Goal: Task Accomplishment & Management: Use online tool/utility

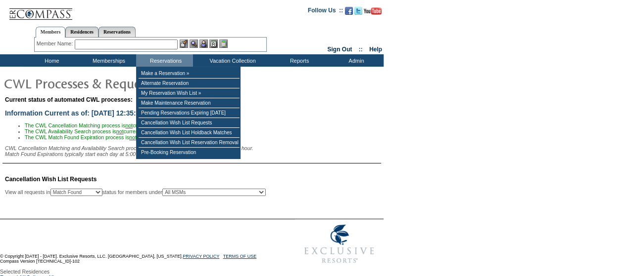
select select "50"
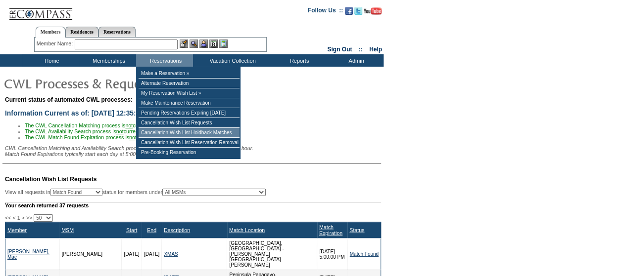
click at [174, 135] on td "Cancellation Wish List Holdback Matches" at bounding box center [188, 133] width 101 height 10
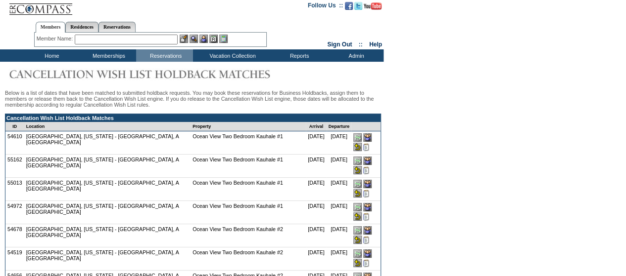
scroll to position [264, 0]
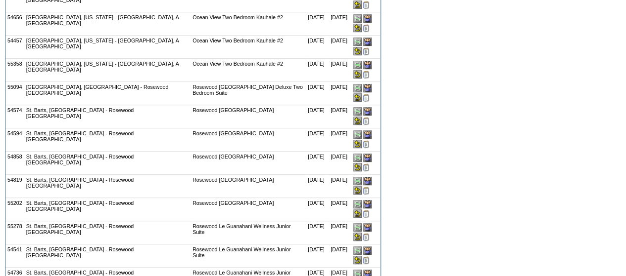
click at [1, 79] on table "Below is a list of dates that have been matched to submitted holdback requests.…" at bounding box center [191, 146] width 383 height 686
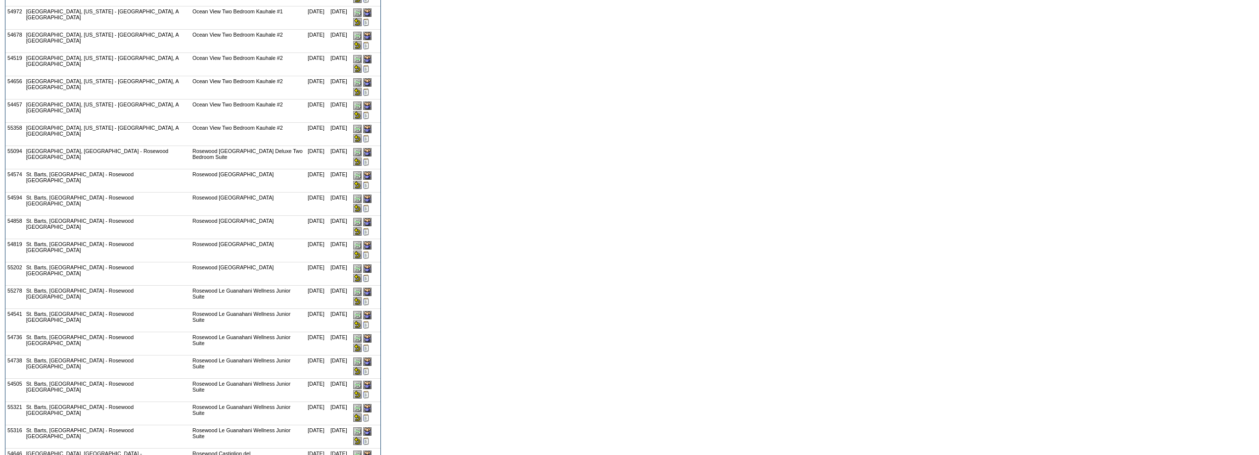
scroll to position [130, 0]
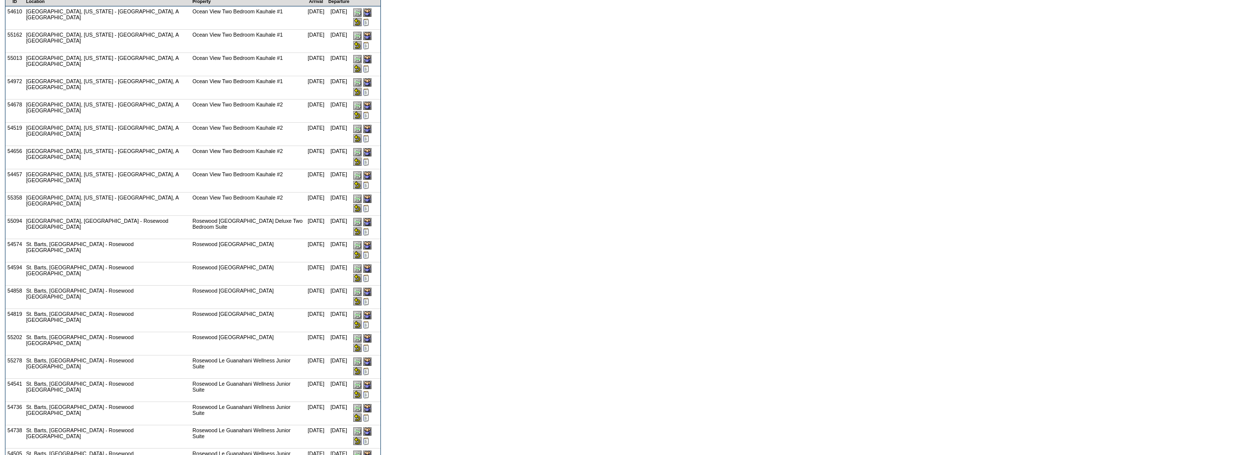
click at [362, 250] on input "image" at bounding box center [357, 254] width 8 height 8
